Goal: Transaction & Acquisition: Subscribe to service/newsletter

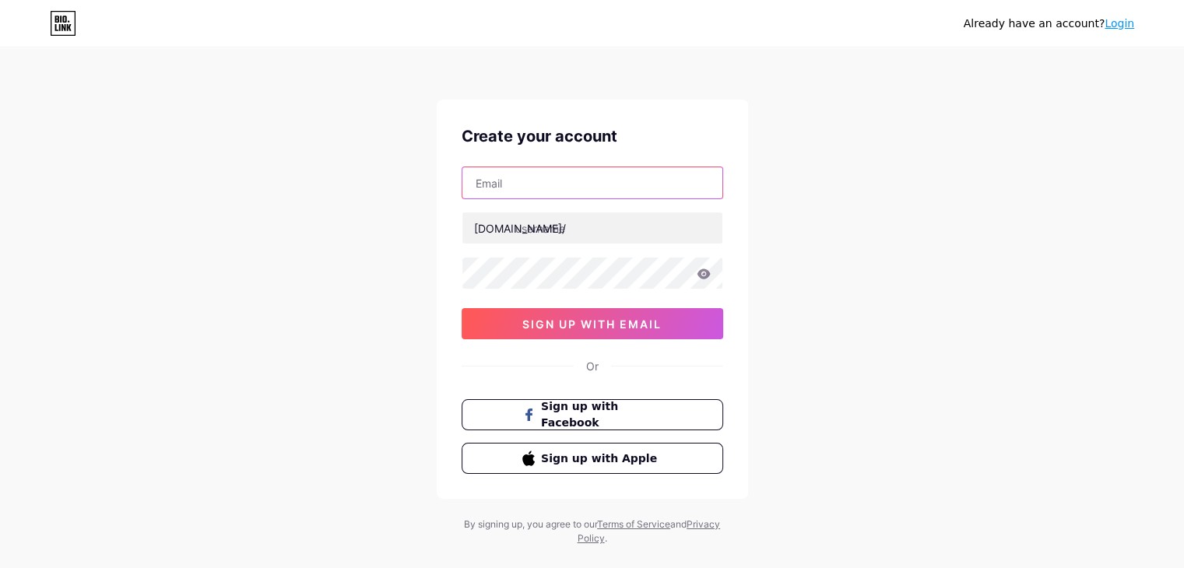
click at [571, 189] on input "text" at bounding box center [592, 182] width 260 height 31
type input "[EMAIL_ADDRESS][DOMAIN_NAME]"
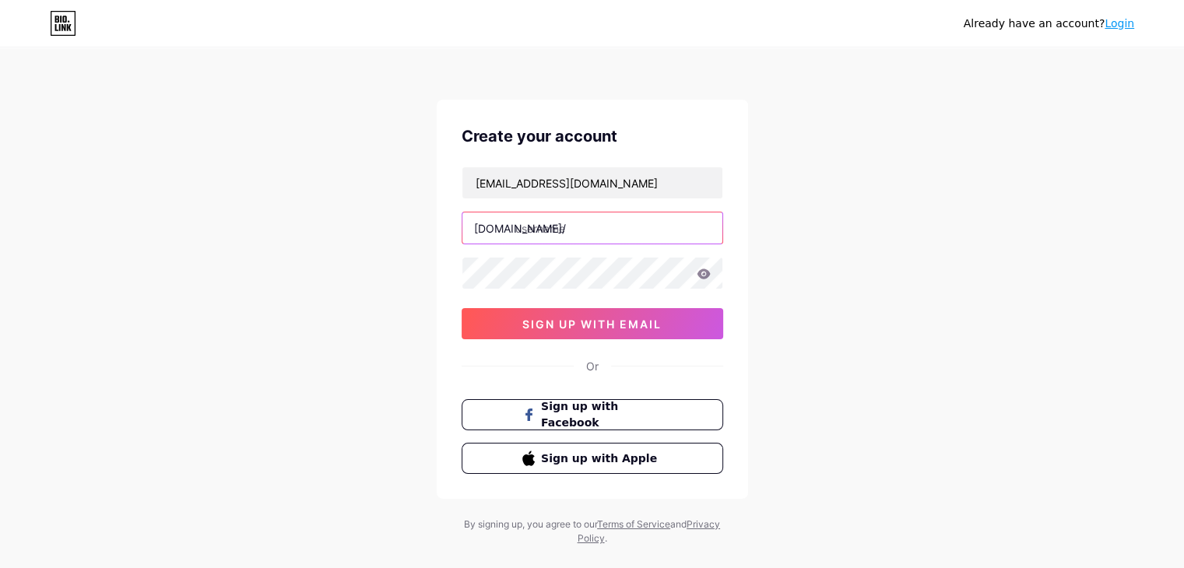
click at [582, 230] on input "text" at bounding box center [592, 228] width 260 height 31
paste input "everestinstruments"
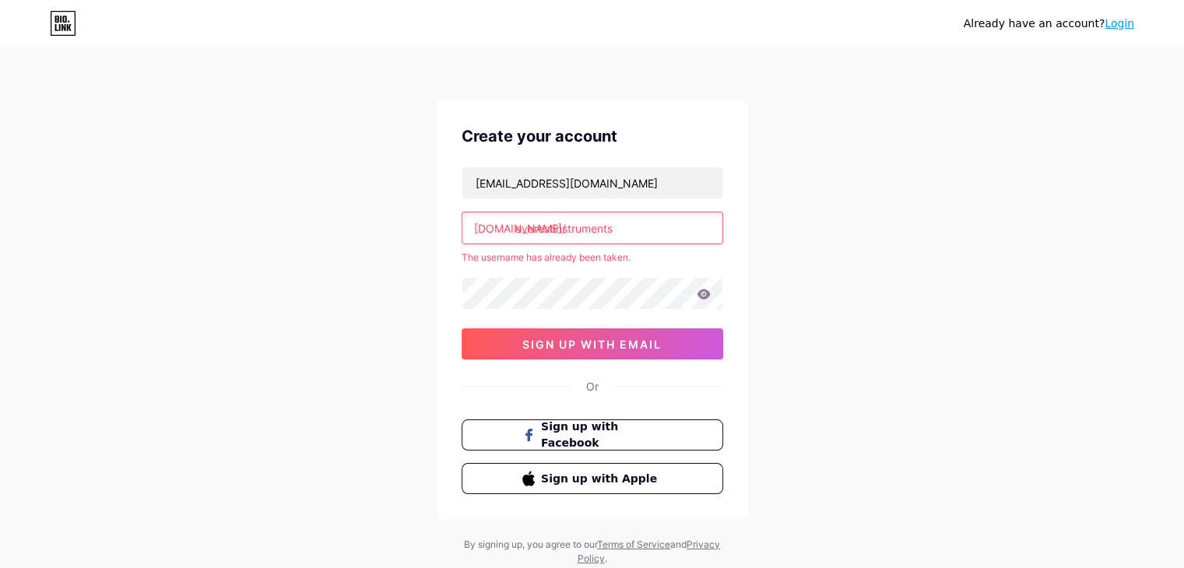
click at [429, 311] on div "Already have an account? Login Create your account [EMAIL_ADDRESS][DOMAIN_NAME]…" at bounding box center [592, 308] width 1184 height 616
click at [626, 225] on input "everestinstruments" at bounding box center [592, 228] width 260 height 31
type input "everestinstrument"
click at [355, 265] on div "Already have an account? Login Create your account [EMAIL_ADDRESS][DOMAIN_NAME]…" at bounding box center [592, 308] width 1184 height 616
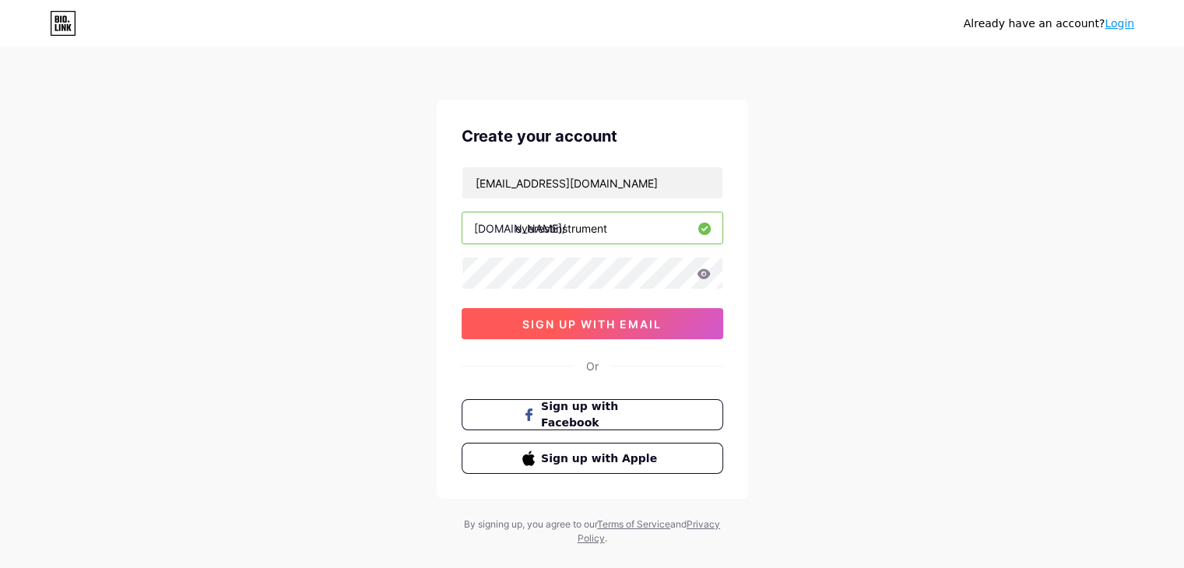
click at [543, 315] on button "sign up with email" at bounding box center [593, 323] width 262 height 31
